Goal: Task Accomplishment & Management: Use online tool/utility

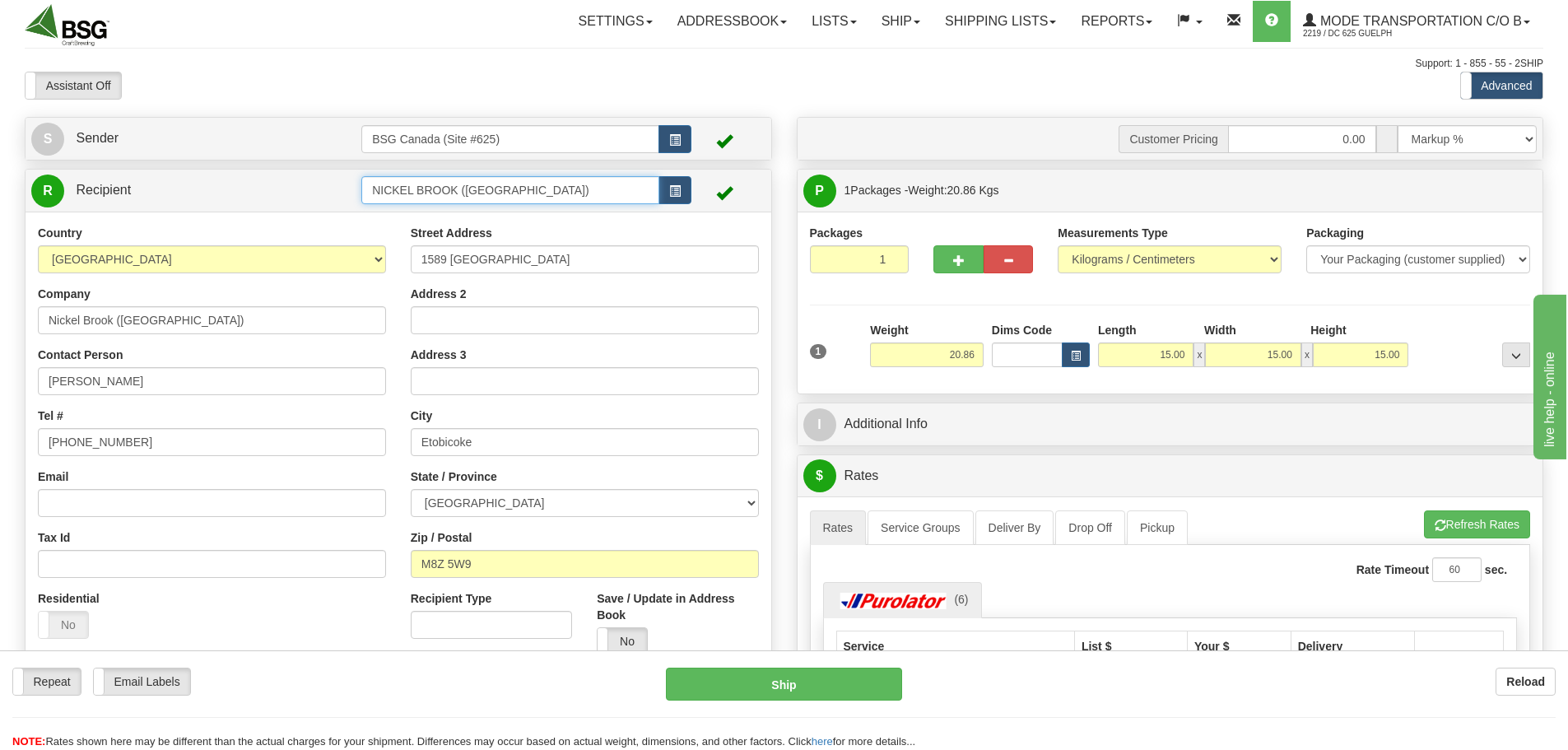
drag, startPoint x: 560, startPoint y: 196, endPoint x: 298, endPoint y: 162, distance: 264.2
click at [298, 162] on div "S Sender BSG Canada (Site #625)" at bounding box center [398, 454] width 772 height 675
click at [401, 221] on div "BRASSERIE MILLE-ILES" at bounding box center [508, 215] width 283 height 18
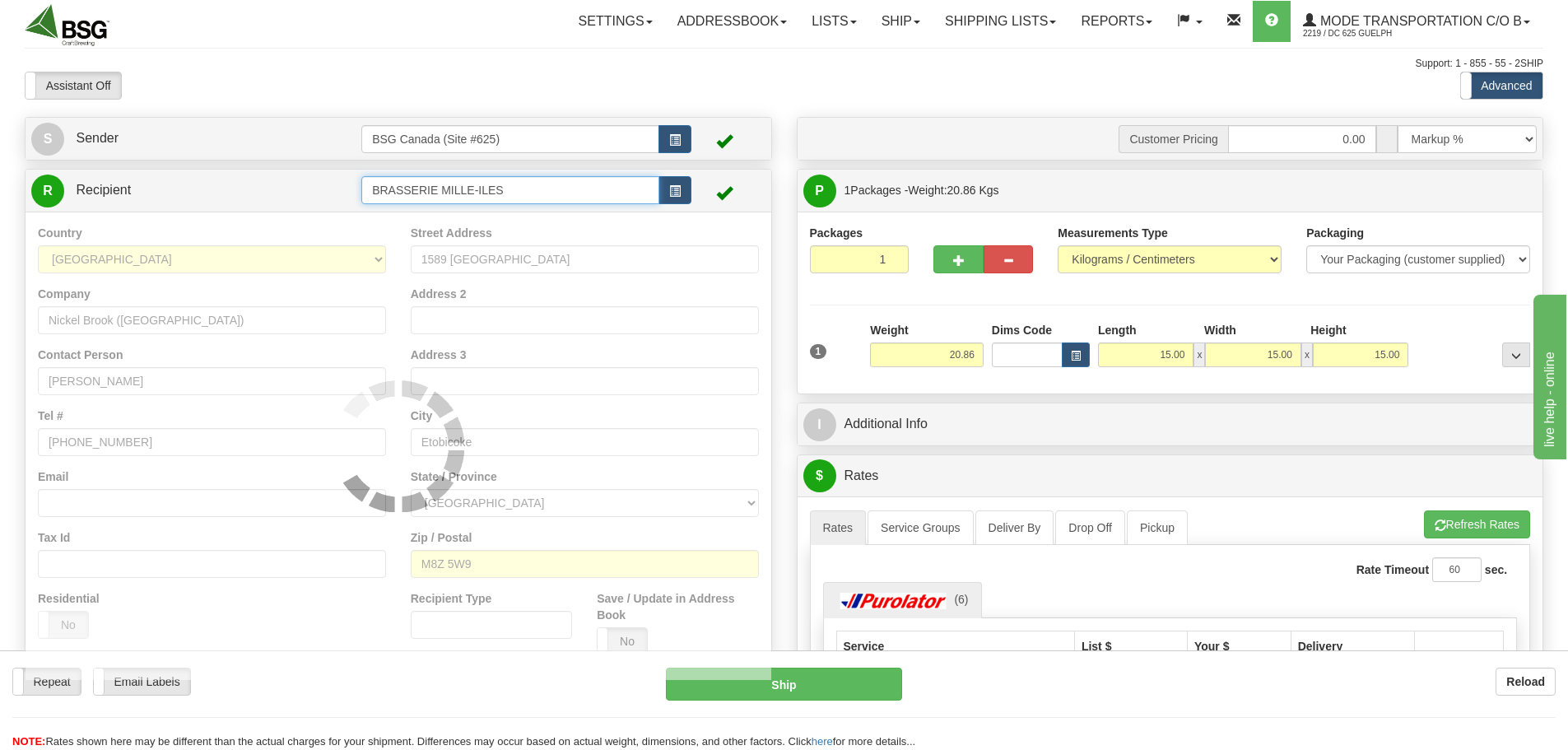
type input "BRASSERIE MILLE-ILES"
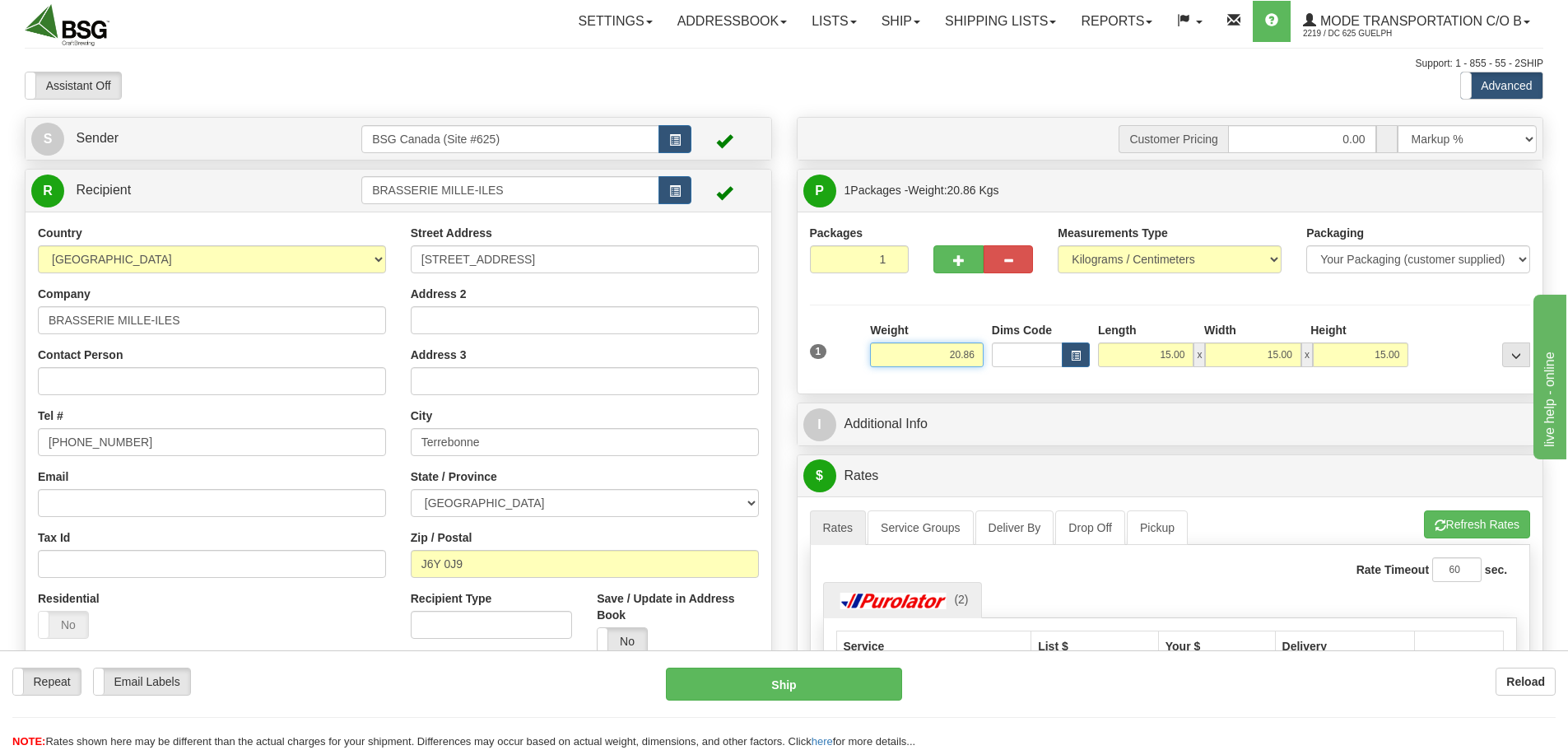
drag, startPoint x: 961, startPoint y: 358, endPoint x: 1007, endPoint y: 360, distance: 46.0
click at [1007, 360] on div "1 Weight 20.86 Dims Code x x" at bounding box center [1170, 351] width 729 height 59
paste input "3.8579"
type input "23.86"
drag, startPoint x: 857, startPoint y: 285, endPoint x: 902, endPoint y: 312, distance: 52.5
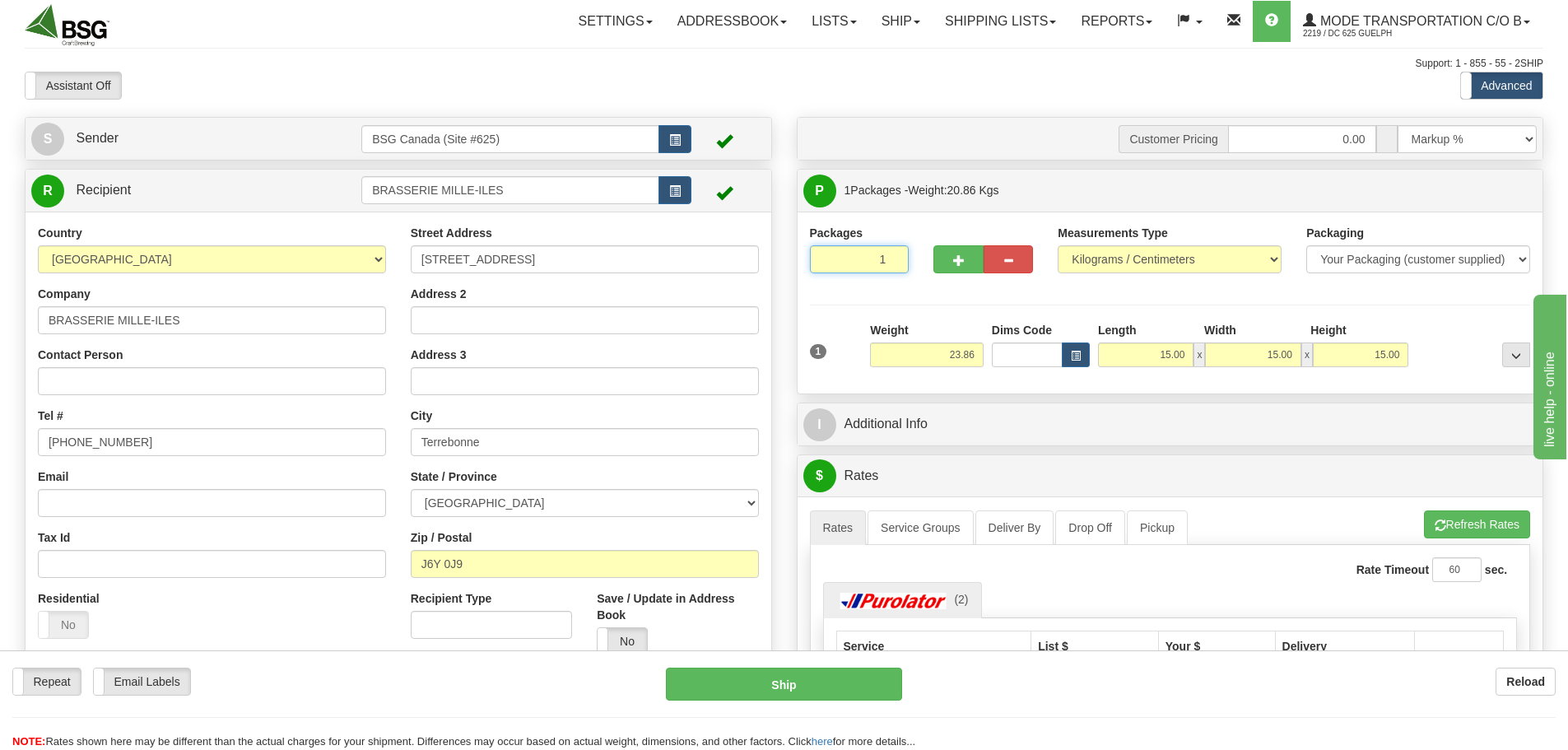
click at [857, 285] on div "Packages 1 1" at bounding box center [1170, 256] width 746 height 63
click at [679, 132] on button "button" at bounding box center [675, 139] width 33 height 28
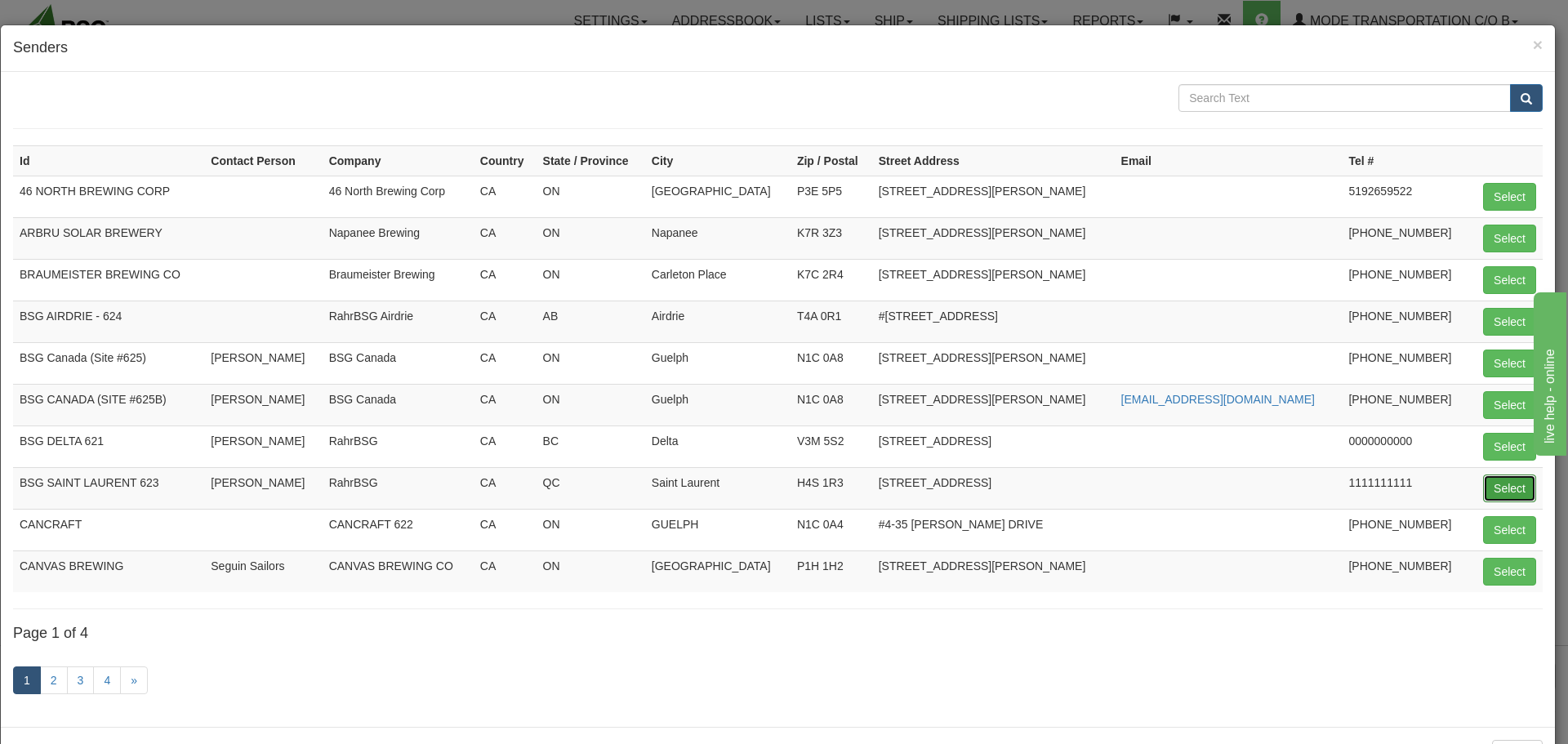
click at [1508, 488] on button "Select" at bounding box center [1509, 488] width 53 height 28
type input "BSG SAINT LAURENT 623"
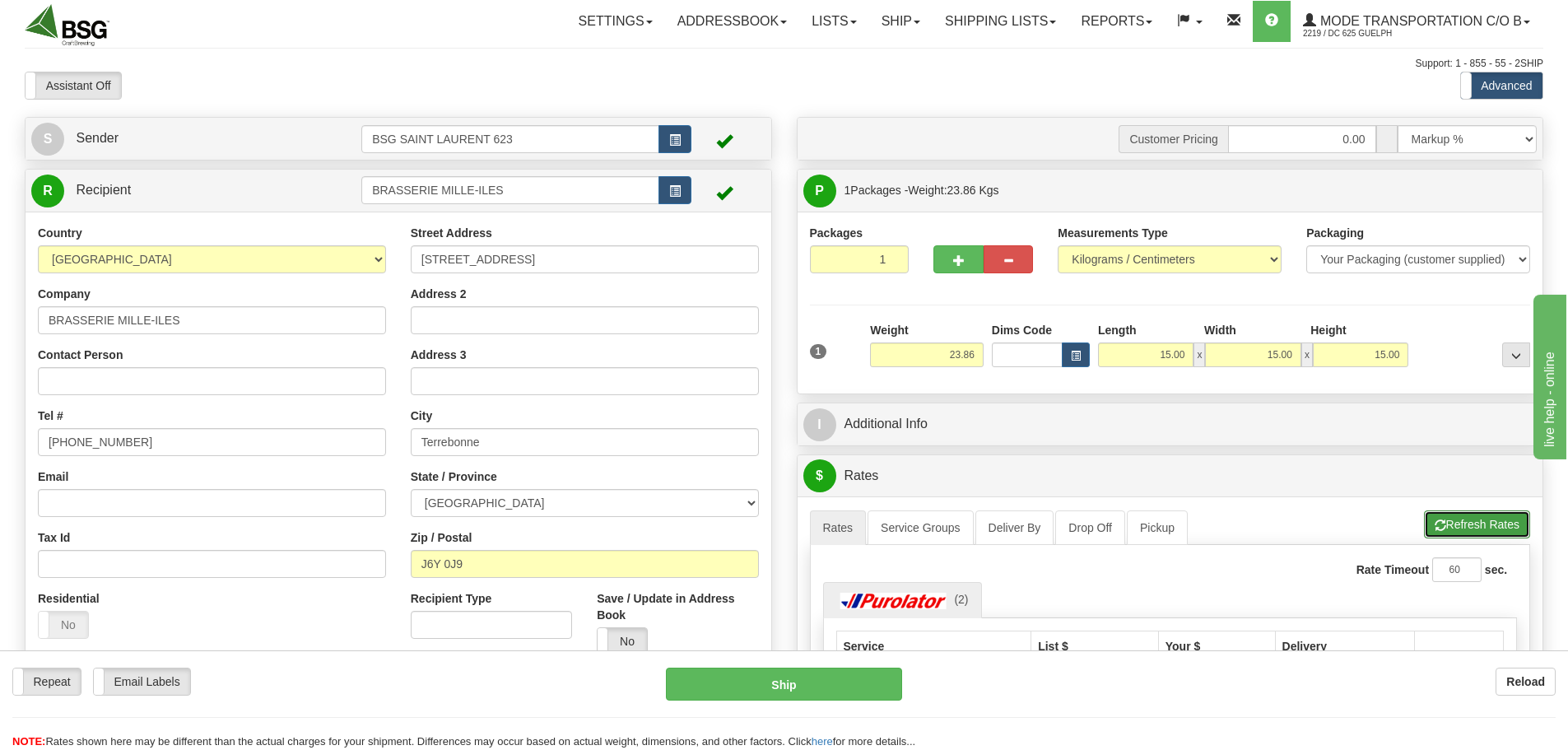
click at [1475, 529] on button "Refresh Rates" at bounding box center [1476, 524] width 106 height 28
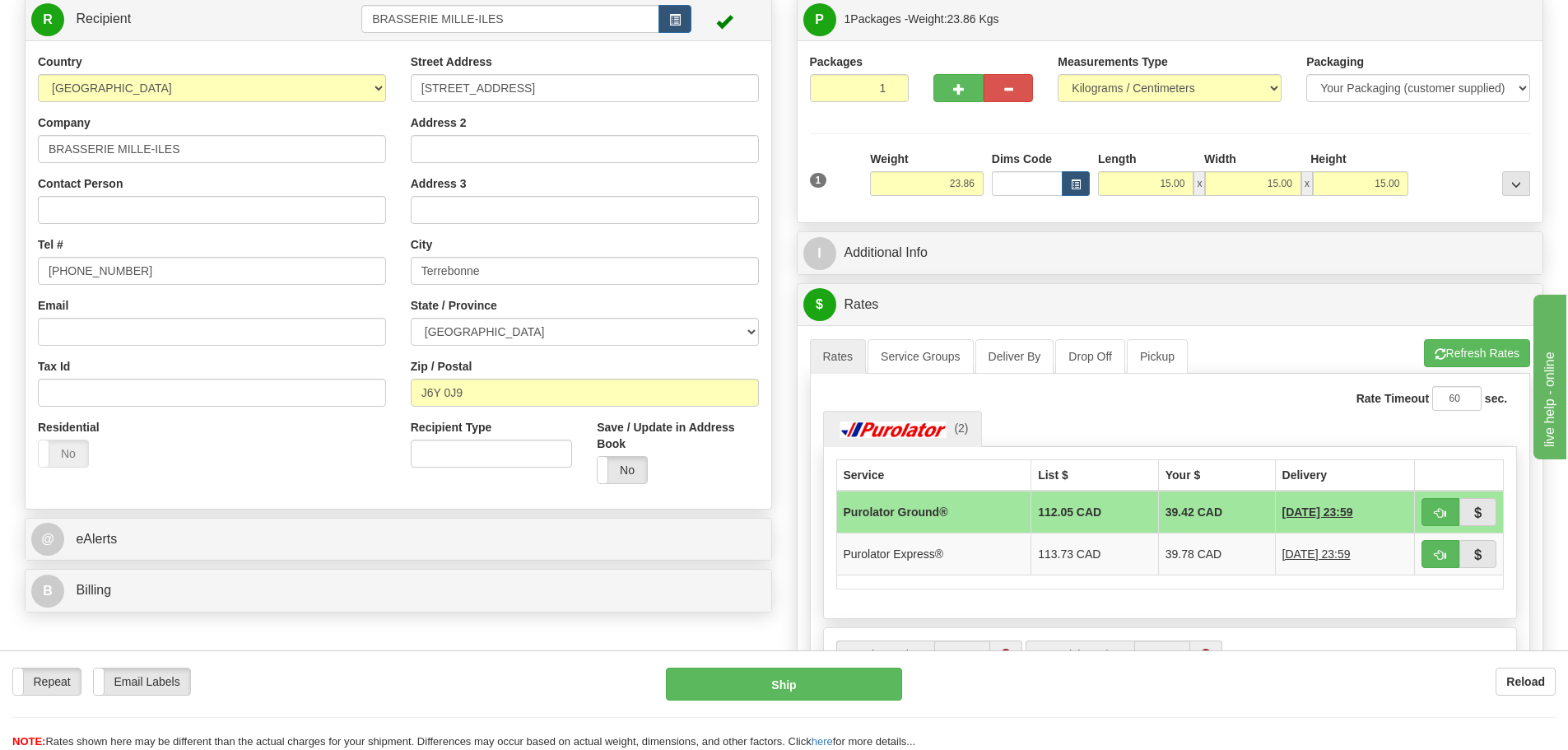
scroll to position [247, 0]
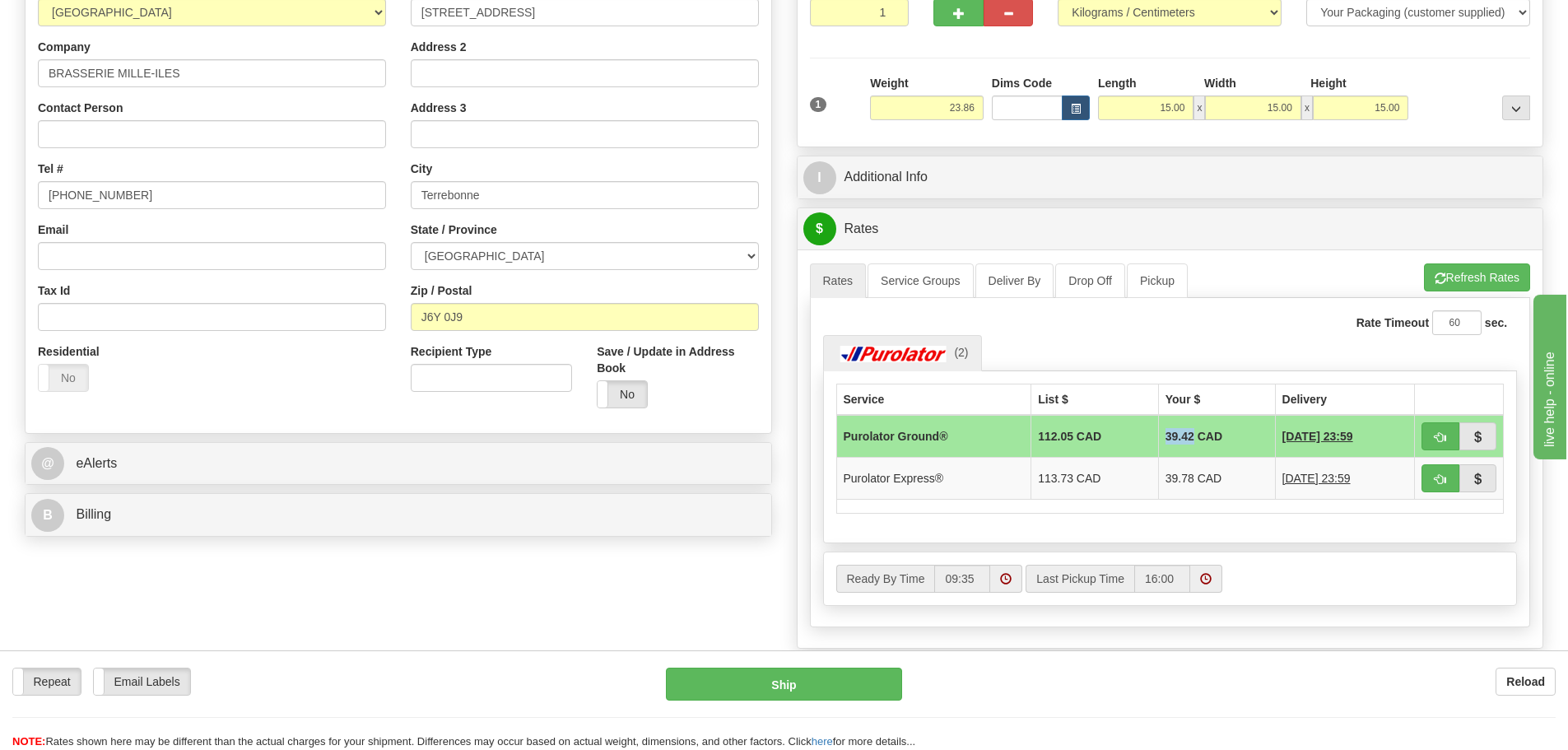
drag, startPoint x: 1151, startPoint y: 433, endPoint x: 1175, endPoint y: 437, distance: 24.3
click at [1175, 437] on td "39.42 CAD" at bounding box center [1216, 436] width 117 height 43
copy td "39.42"
